Goal: Transaction & Acquisition: Purchase product/service

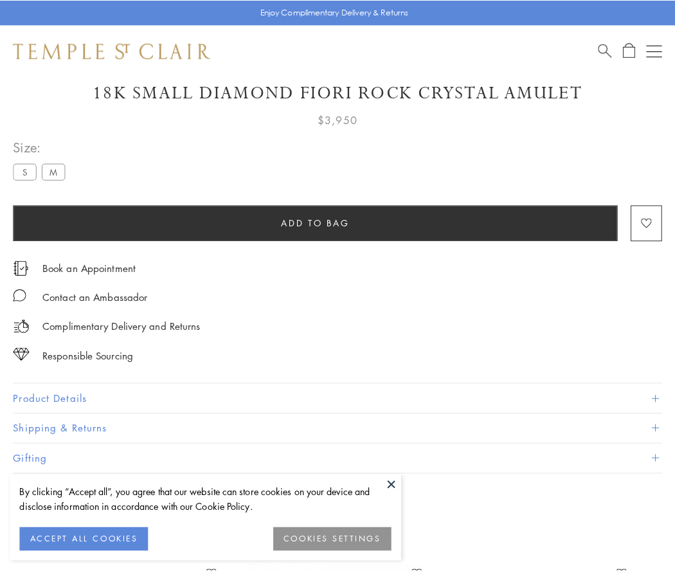
scroll to position [76, 0]
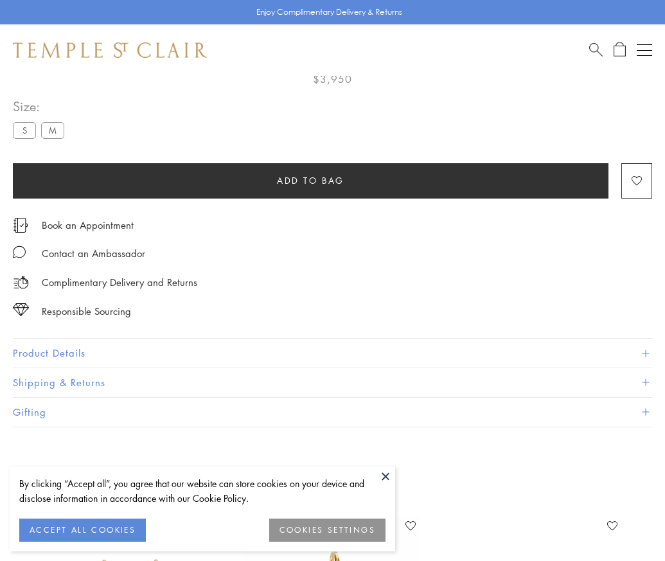
click at [311, 180] on span "Add to bag" at bounding box center [311, 181] width 68 height 14
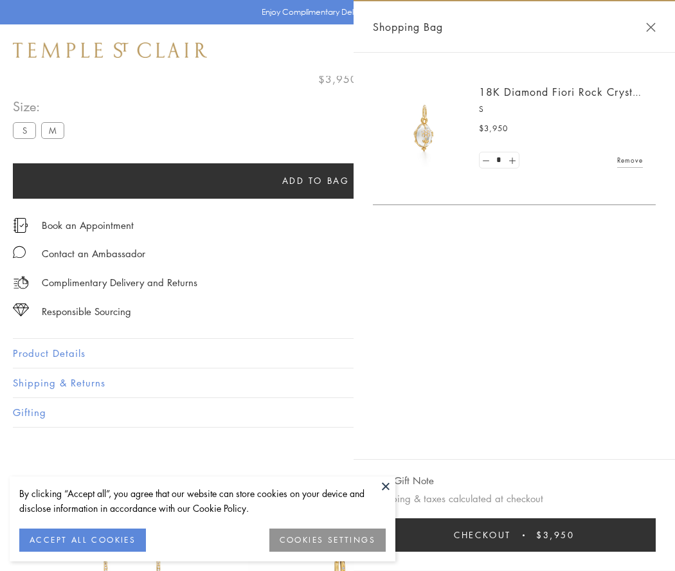
click at [518, 535] on button "Checkout $3,950" at bounding box center [514, 534] width 283 height 33
